Goal: Task Accomplishment & Management: Manage account settings

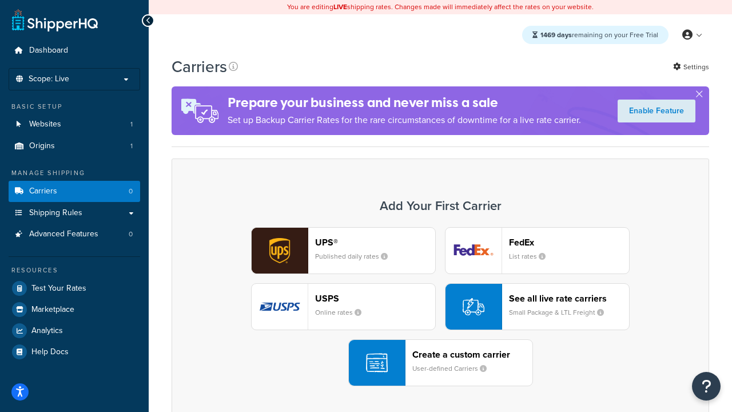
click at [441, 307] on div "UPS® Published daily rates FedEx List rates USPS Online rates See all live rate…" at bounding box center [441, 306] width 514 height 159
click at [569, 242] on header "FedEx" at bounding box center [569, 242] width 120 height 11
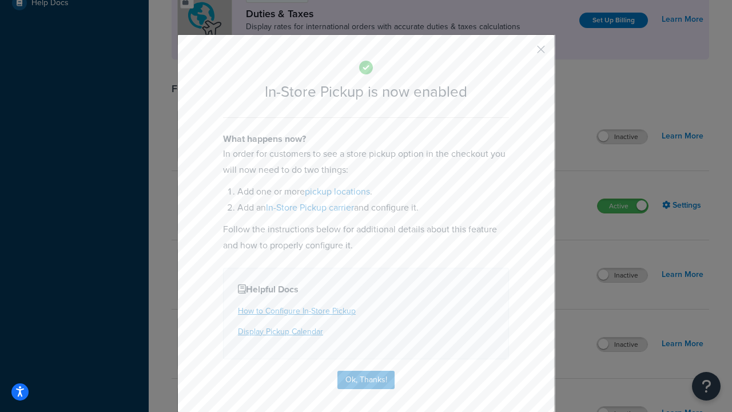
click at [524, 53] on button "button" at bounding box center [524, 53] width 3 height 3
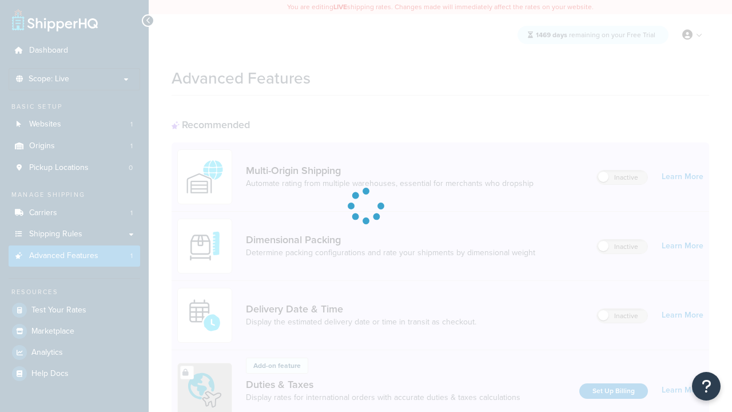
scroll to position [371, 0]
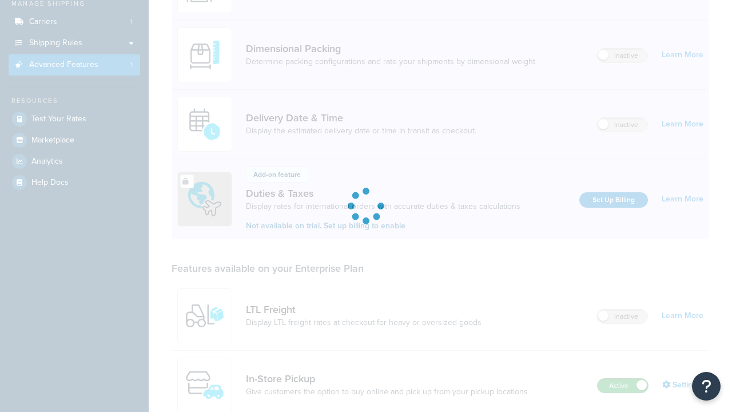
click at [623, 379] on label "Active" at bounding box center [623, 386] width 50 height 14
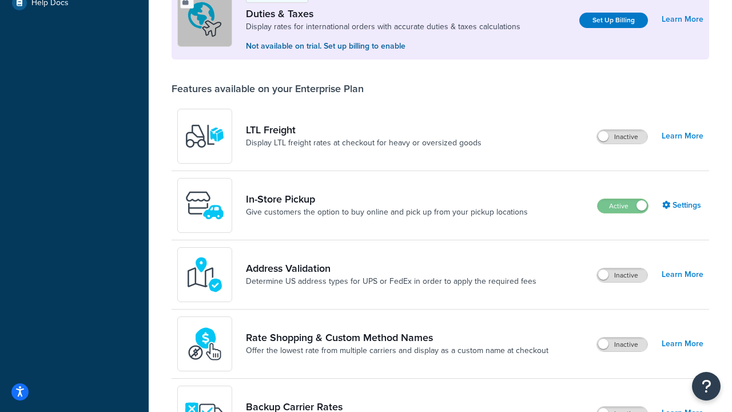
scroll to position [349, 0]
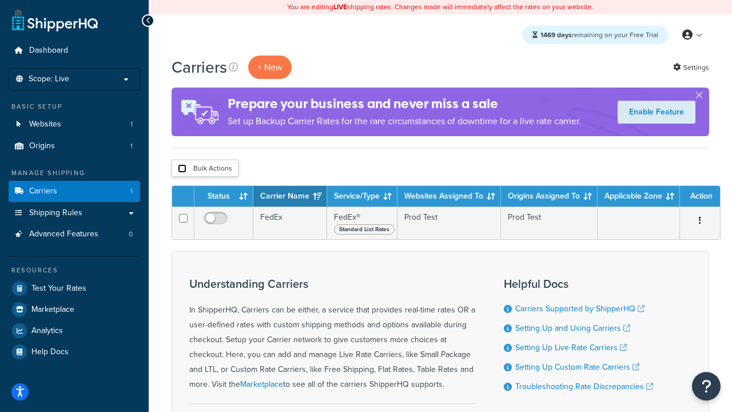
click at [182, 169] on input "checkbox" at bounding box center [182, 168] width 9 height 9
checkbox input "true"
click at [0, 0] on button "Delete" at bounding box center [0, 0] width 0 height 0
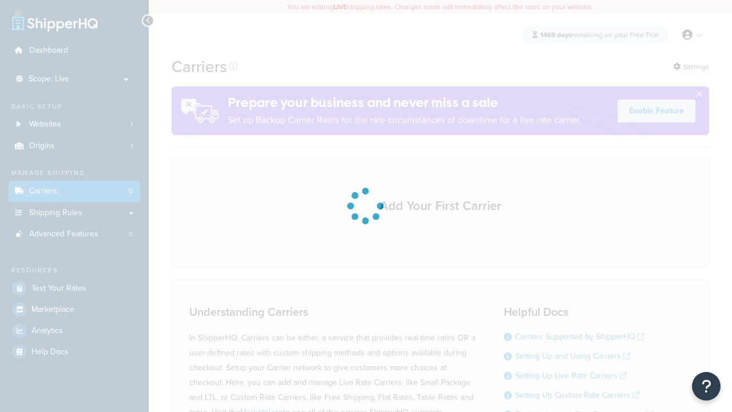
scroll to position [101, 0]
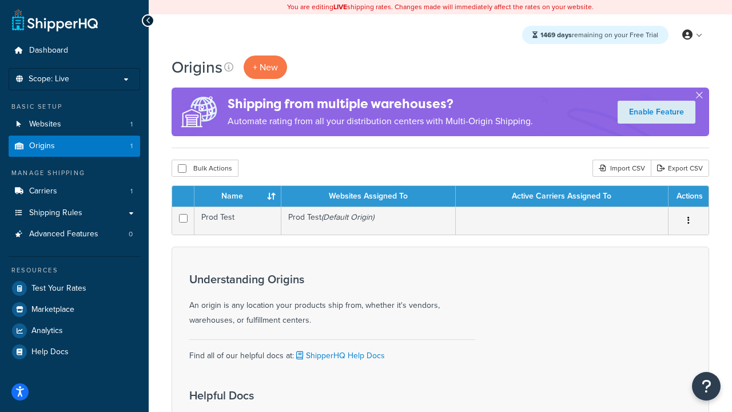
click at [237, 197] on th "Name" at bounding box center [238, 196] width 87 height 21
click at [369, 197] on th "Websites Assigned To" at bounding box center [369, 196] width 175 height 21
click at [562, 197] on th "Active Carriers Assigned To" at bounding box center [562, 196] width 213 height 21
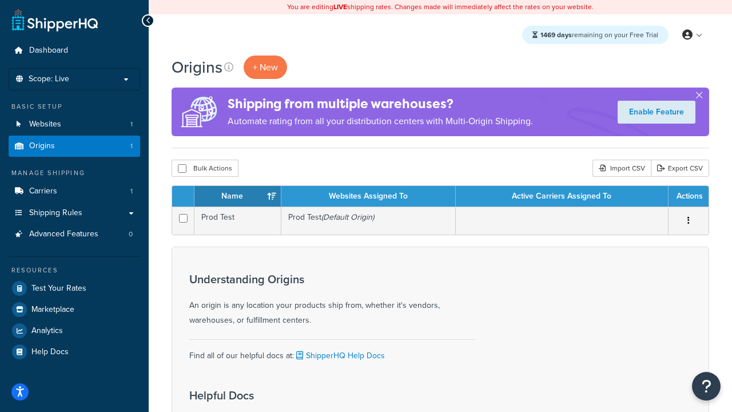
click at [562, 197] on th "Active Carriers Assigned To" at bounding box center [562, 196] width 213 height 21
click at [688, 197] on th "Actions" at bounding box center [689, 196] width 40 height 21
click at [229, 67] on icon at bounding box center [228, 66] width 9 height 9
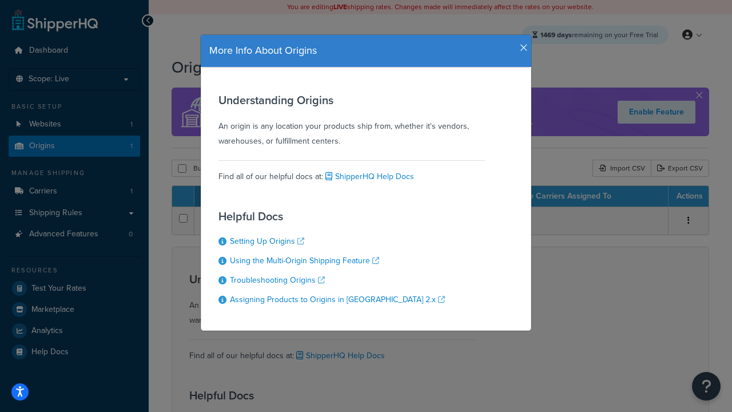
click at [521, 43] on icon "button" at bounding box center [524, 48] width 8 height 10
